Goal: Task Accomplishment & Management: Manage account settings

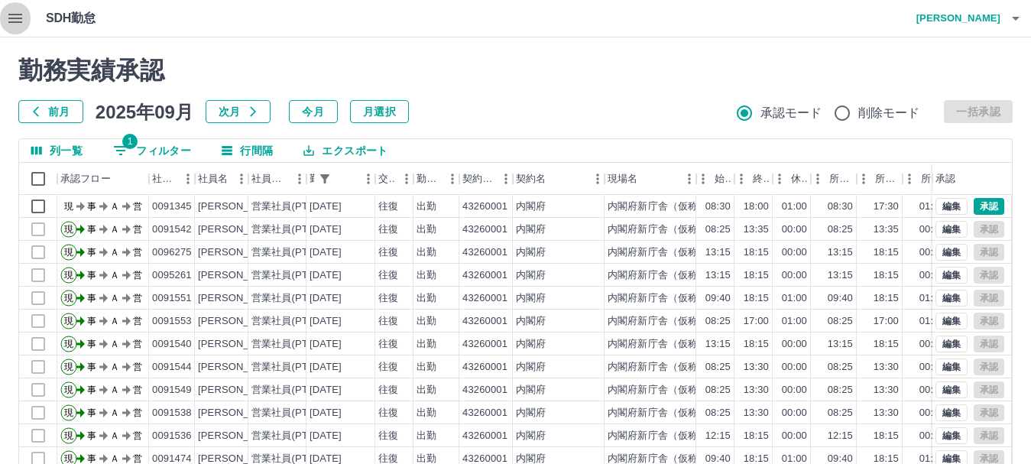
click at [6, 17] on icon "button" at bounding box center [15, 18] width 18 height 18
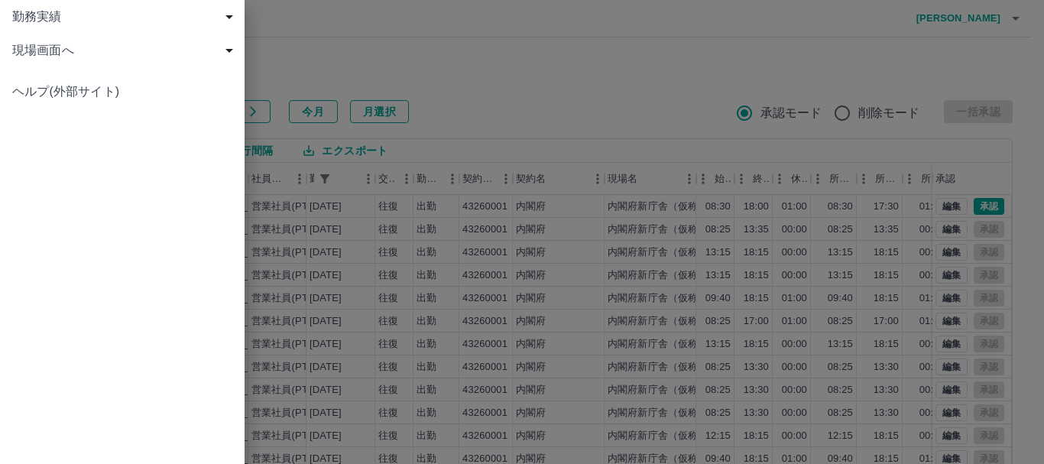
click at [48, 50] on span "現場画面へ" at bounding box center [125, 50] width 226 height 18
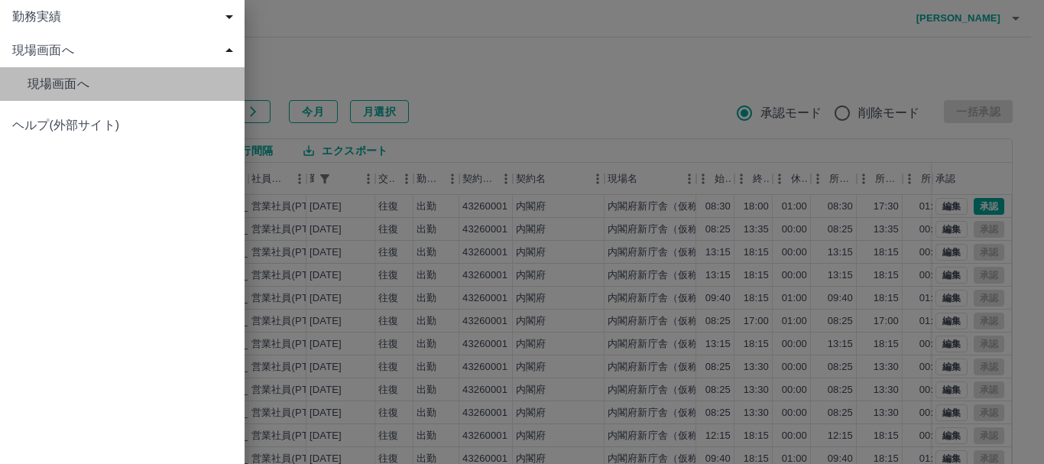
click at [57, 82] on span "現場画面へ" at bounding box center [130, 84] width 205 height 18
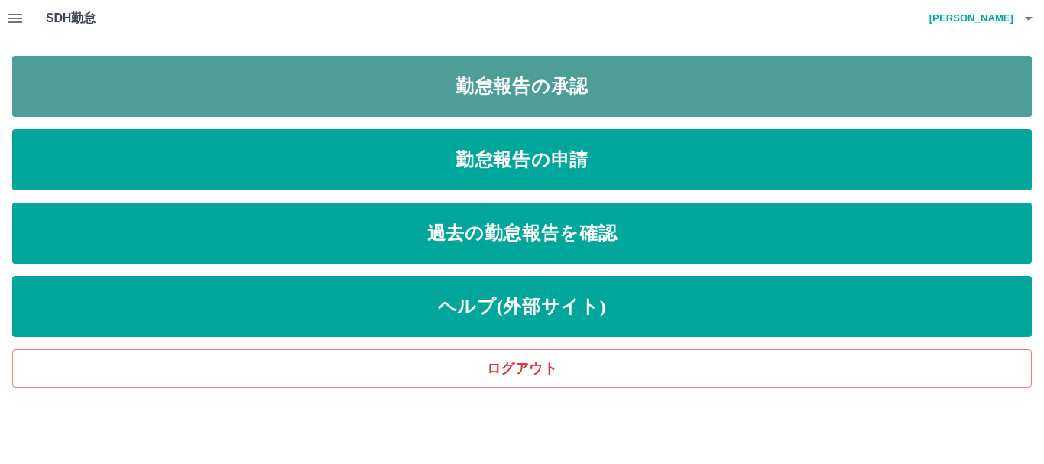
click at [393, 93] on link "勤怠報告の承認" at bounding box center [521, 86] width 1019 height 61
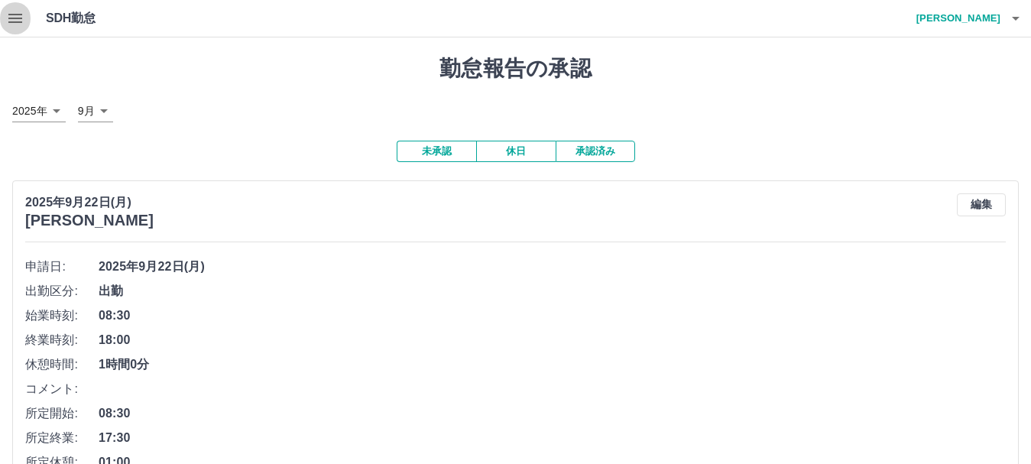
click at [22, 18] on icon "button" at bounding box center [15, 18] width 14 height 9
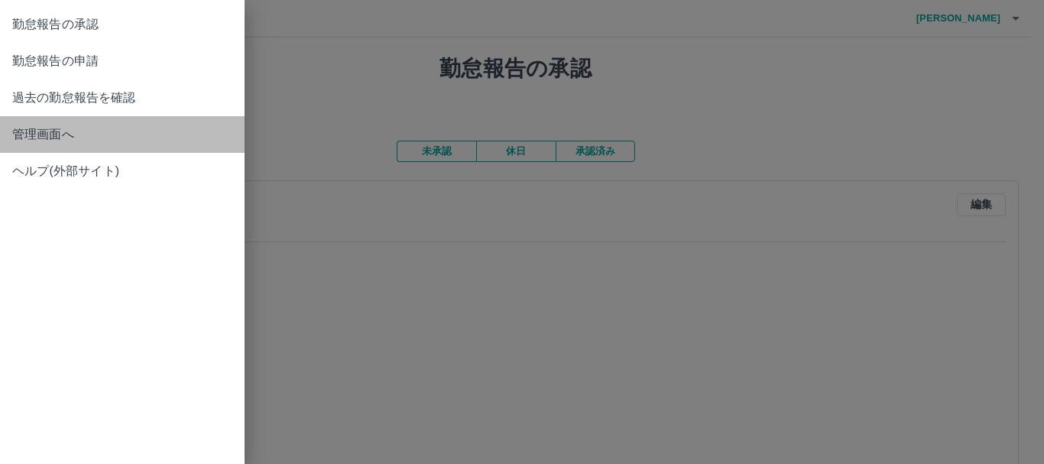
click at [107, 133] on span "管理画面へ" at bounding box center [122, 134] width 220 height 18
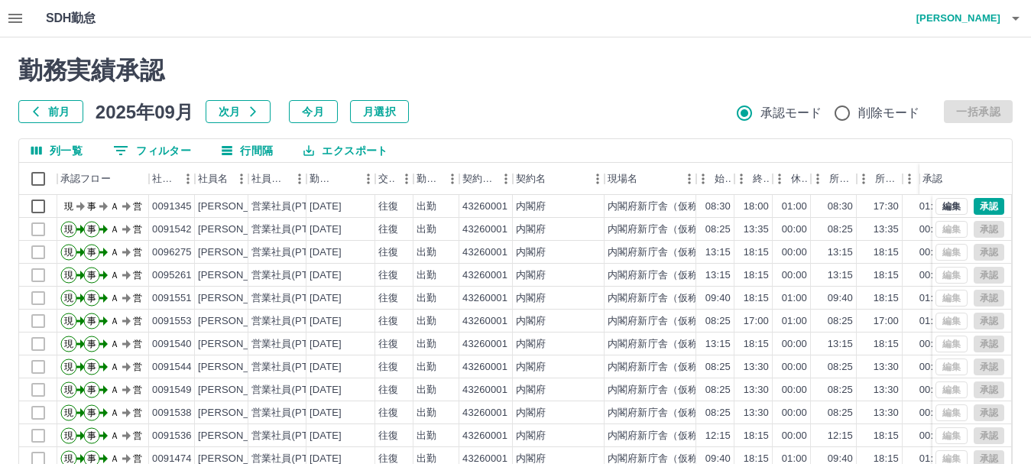
click at [1014, 21] on icon "button" at bounding box center [1015, 18] width 18 height 18
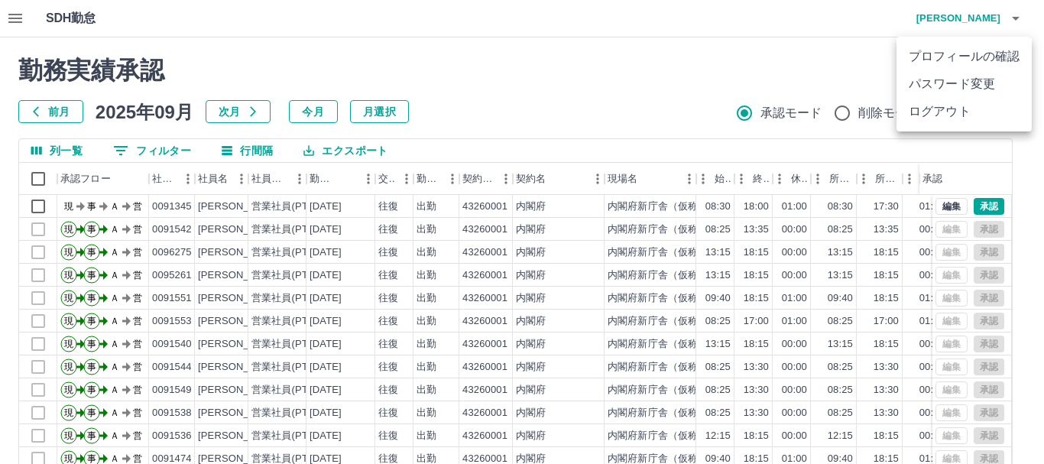
click at [927, 114] on li "ログアウト" at bounding box center [963, 112] width 135 height 28
